Goal: Find specific page/section: Find specific page/section

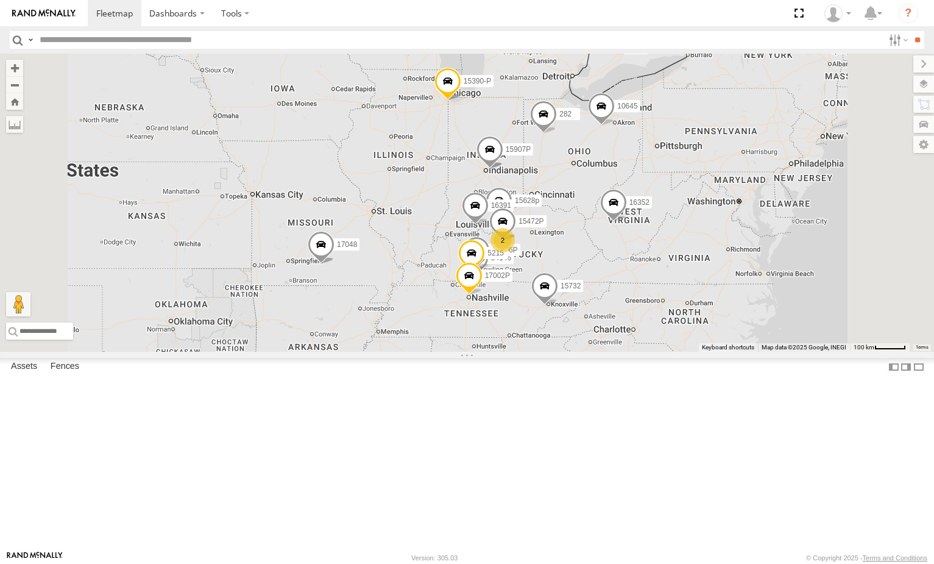
click at [112, 40] on input "text" at bounding box center [459, 40] width 849 height 18
type input "****"
click at [910, 31] on input "**" at bounding box center [917, 40] width 14 height 18
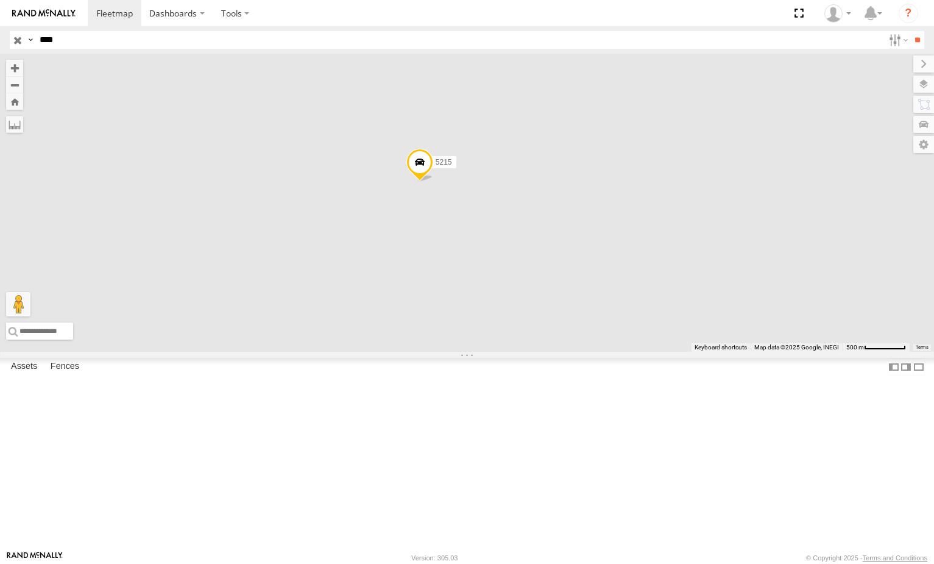
drag, startPoint x: 611, startPoint y: 257, endPoint x: 561, endPoint y: 234, distance: 55.4
click at [561, 234] on div "5215" at bounding box center [467, 203] width 934 height 298
click at [890, 78] on label at bounding box center [912, 84] width 44 height 17
click at [890, 82] on label at bounding box center [912, 84] width 44 height 17
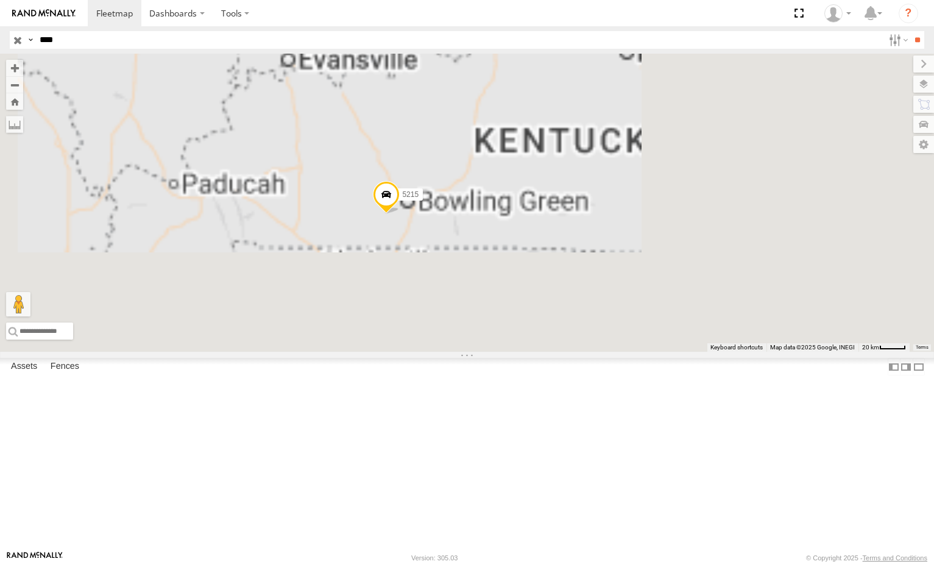
drag, startPoint x: 624, startPoint y: 233, endPoint x: 574, endPoint y: 263, distance: 58.5
click at [574, 263] on div "5215" at bounding box center [467, 203] width 934 height 298
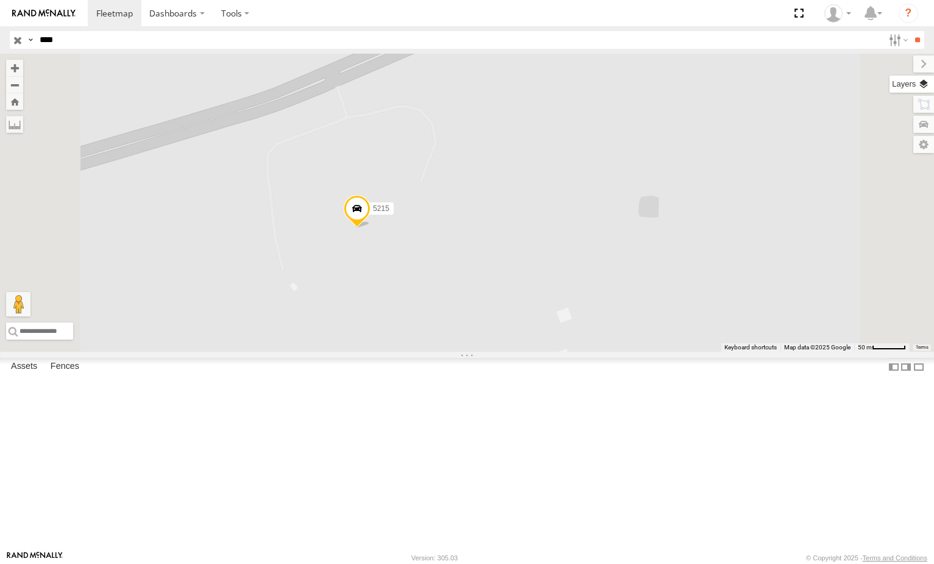
click at [890, 82] on label at bounding box center [912, 84] width 44 height 17
click at [890, 85] on label at bounding box center [912, 84] width 44 height 17
click at [893, 67] on label at bounding box center [913, 63] width 41 height 17
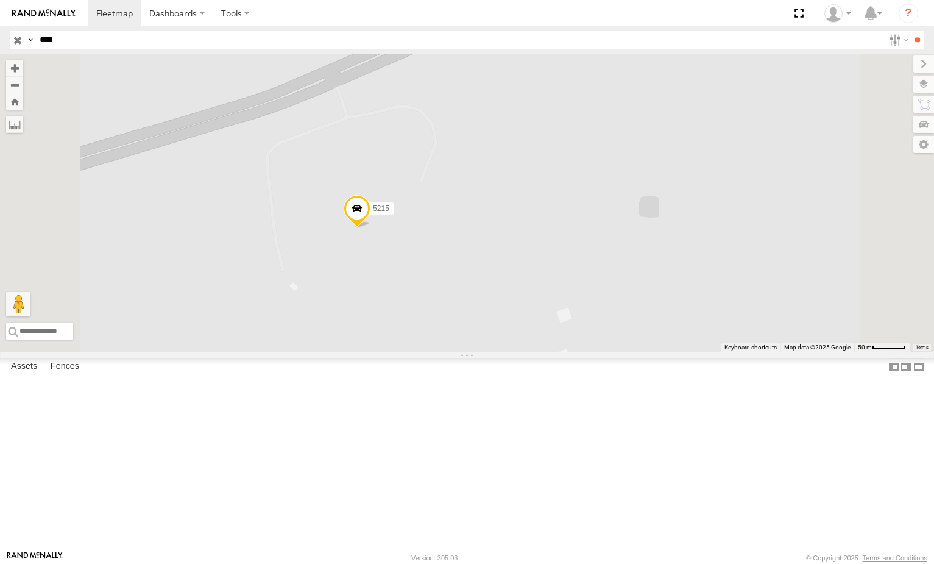
click at [925, 64] on div "5215" at bounding box center [467, 203] width 934 height 298
click at [925, 84] on label at bounding box center [912, 84] width 44 height 17
click at [0, 0] on label at bounding box center [0, 0] width 0 height 0
click at [0, 0] on span "Satellite" at bounding box center [0, 0] width 0 height 0
click at [910, 45] on input "**" at bounding box center [917, 40] width 14 height 18
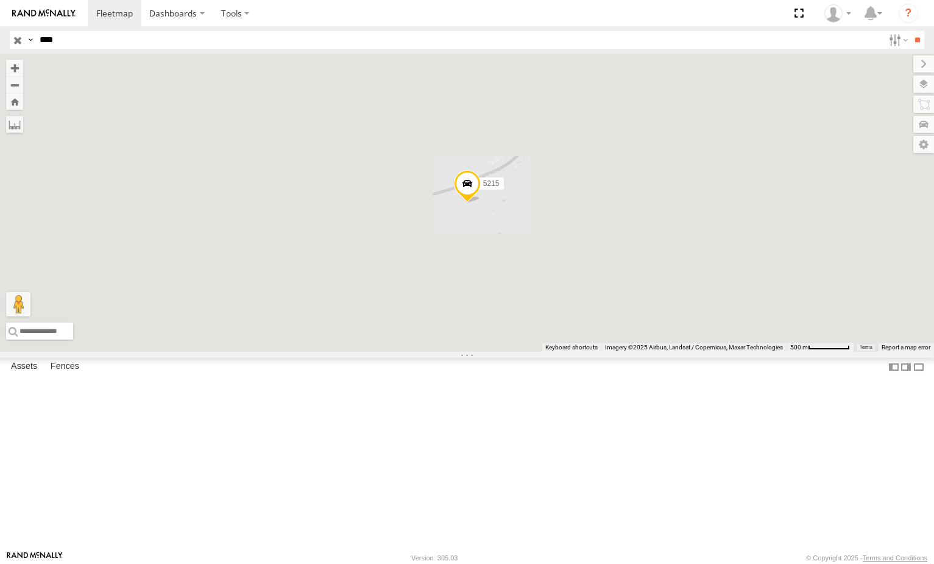
click at [0, 0] on span "Roadmap" at bounding box center [0, 0] width 0 height 0
click at [0, 0] on span "Satellite" at bounding box center [0, 0] width 0 height 0
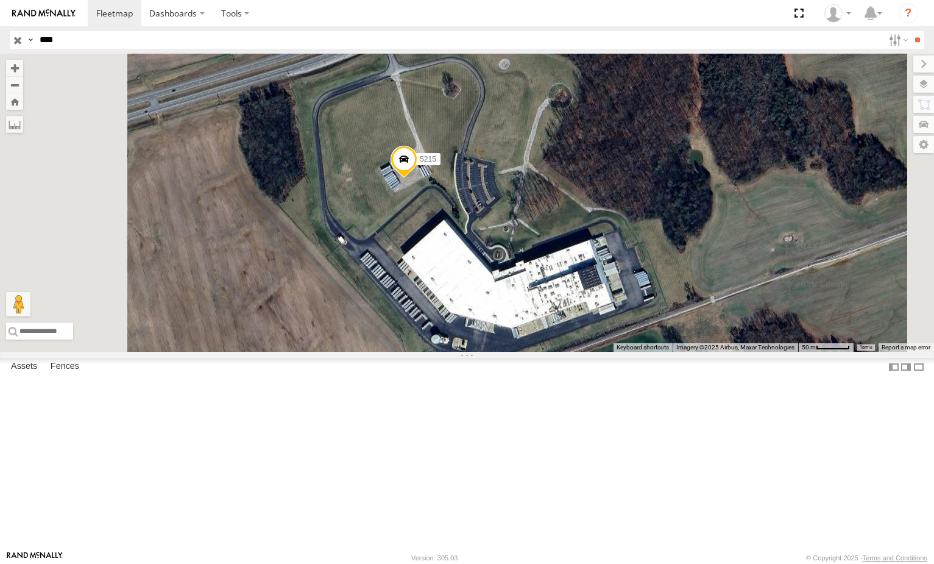
drag, startPoint x: 557, startPoint y: 297, endPoint x: 500, endPoint y: 302, distance: 57.5
click at [500, 302] on div "5215" at bounding box center [467, 203] width 934 height 298
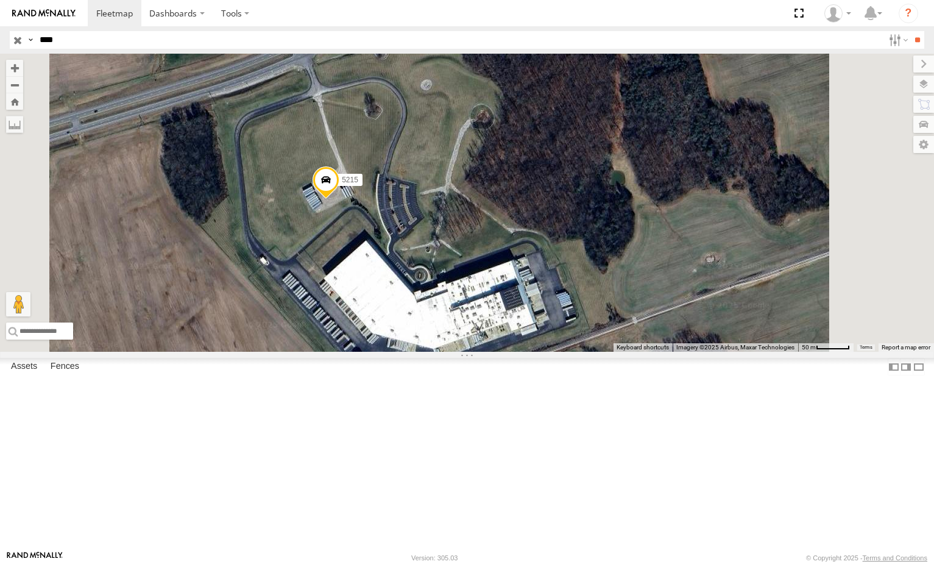
drag, startPoint x: 504, startPoint y: 306, endPoint x: 483, endPoint y: 324, distance: 28.1
click at [483, 324] on div "5215" at bounding box center [467, 203] width 934 height 298
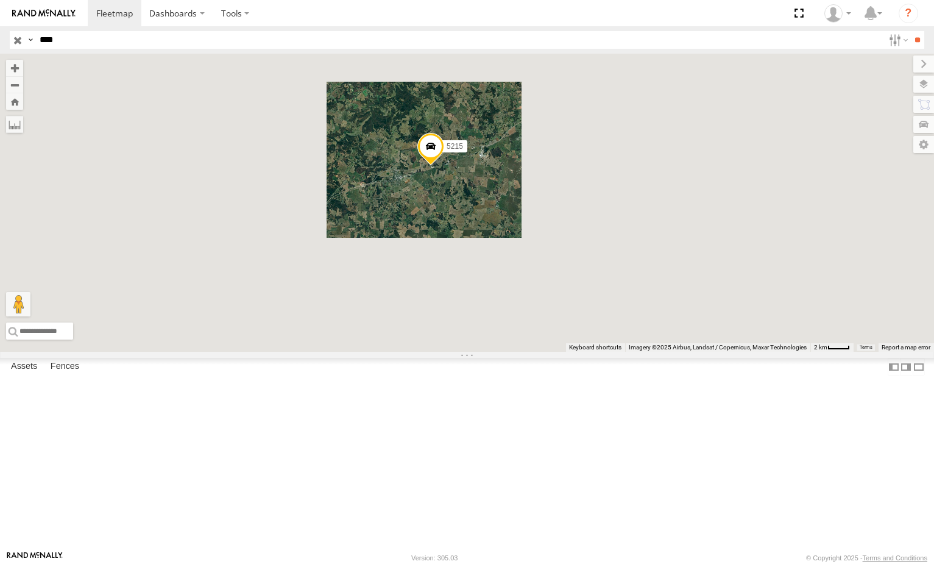
drag, startPoint x: 485, startPoint y: 261, endPoint x: 577, endPoint y: 266, distance: 92.1
click at [577, 266] on div "5215" at bounding box center [467, 203] width 934 height 298
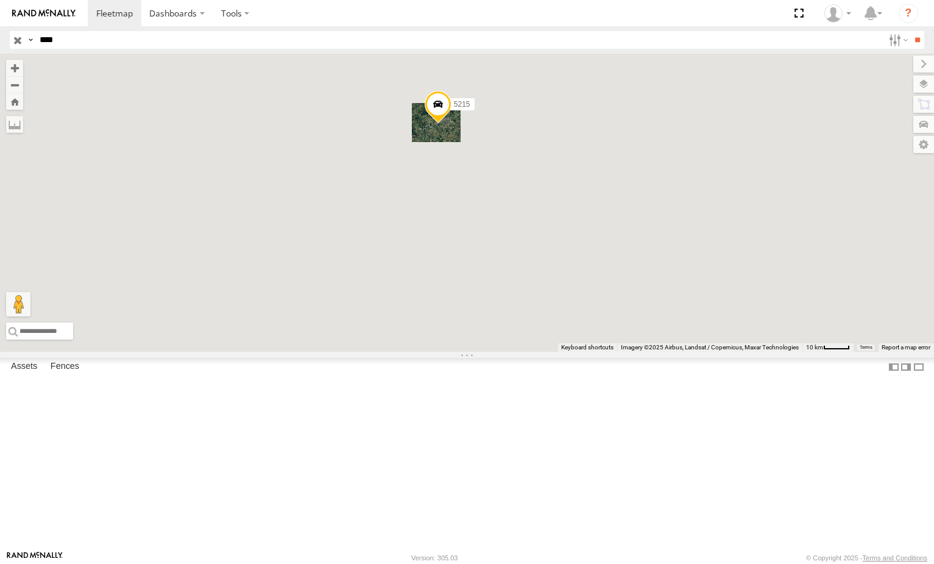
drag, startPoint x: 419, startPoint y: 233, endPoint x: 510, endPoint y: 212, distance: 93.1
click at [510, 212] on div "5215" at bounding box center [467, 203] width 934 height 298
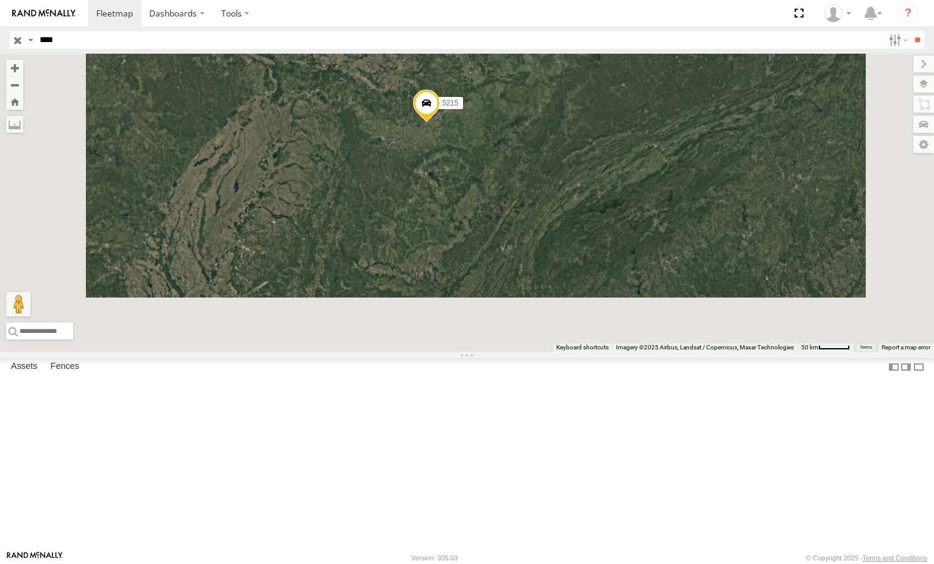
drag, startPoint x: 437, startPoint y: 232, endPoint x: 509, endPoint y: 244, distance: 73.6
click at [508, 244] on div "5215" at bounding box center [467, 203] width 934 height 298
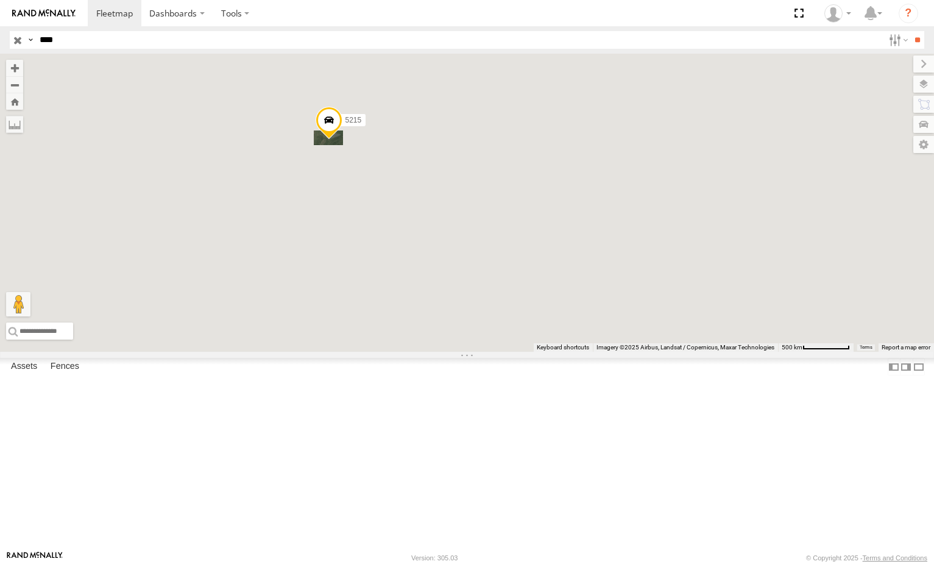
click at [16, 37] on input "button" at bounding box center [18, 40] width 16 height 18
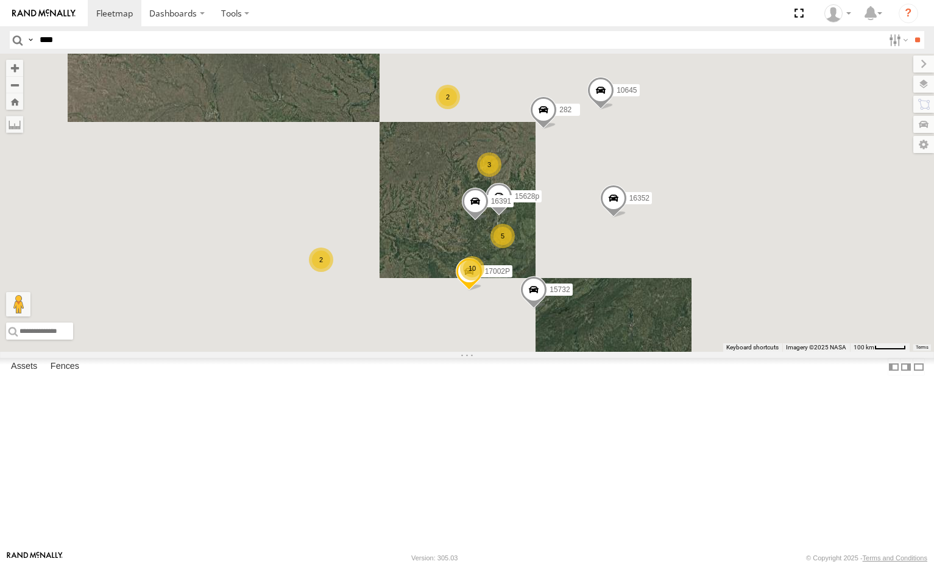
click at [333, 272] on div "2" at bounding box center [321, 259] width 24 height 24
